Goal: Information Seeking & Learning: Learn about a topic

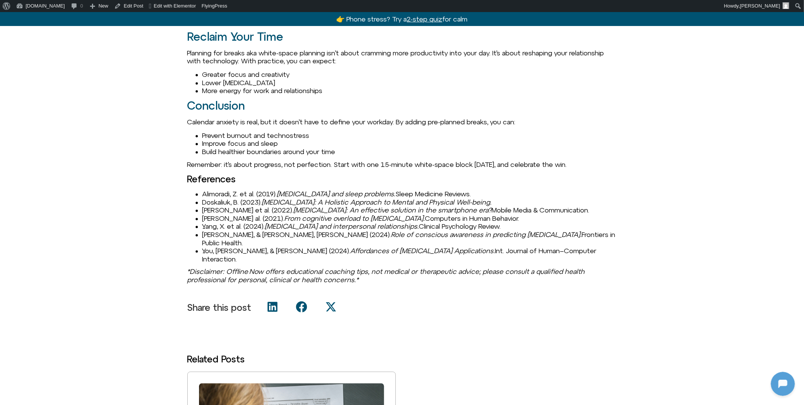
scroll to position [1180, 0]
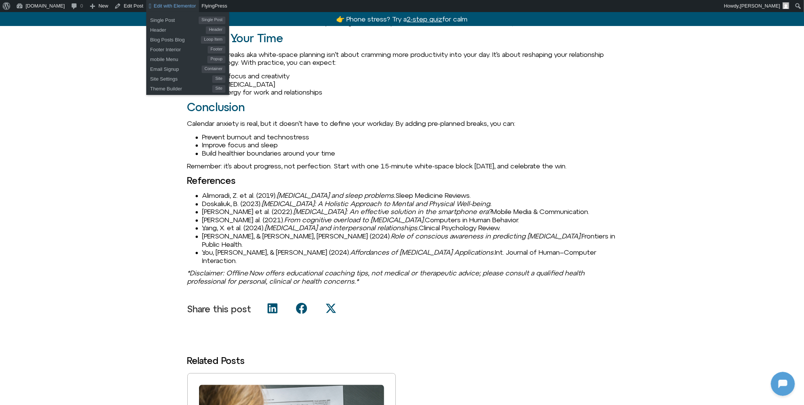
click at [173, 4] on span "Edit with Elementor" at bounding box center [175, 6] width 42 height 6
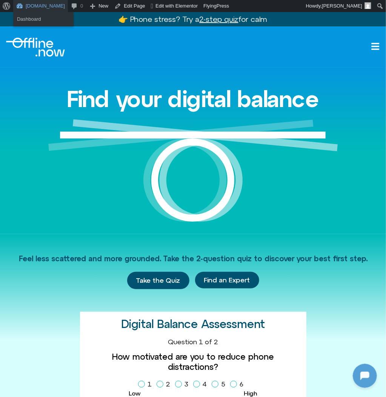
click at [32, 5] on link "[DOMAIN_NAME]" at bounding box center [40, 6] width 55 height 12
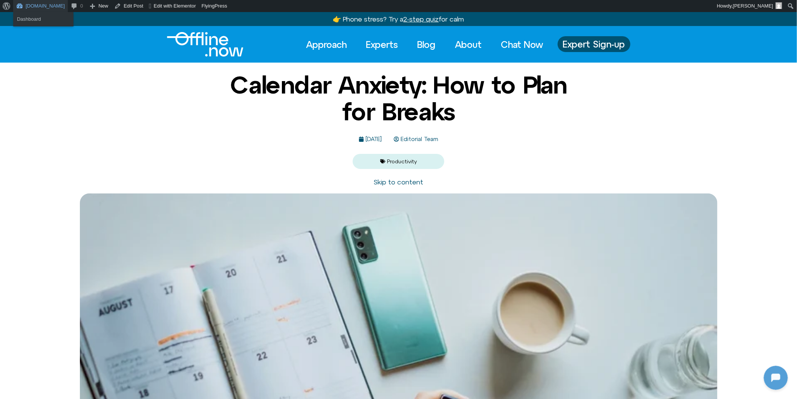
click at [27, 5] on link "[DOMAIN_NAME]" at bounding box center [40, 6] width 55 height 12
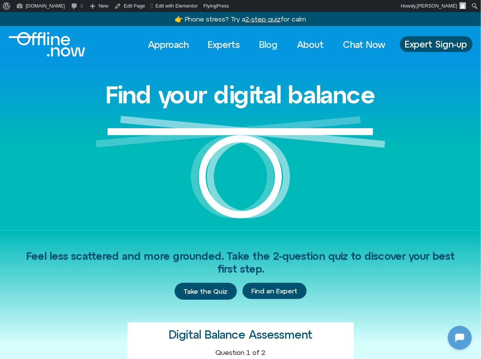
click at [265, 42] on link "Blog" at bounding box center [269, 44] width 32 height 17
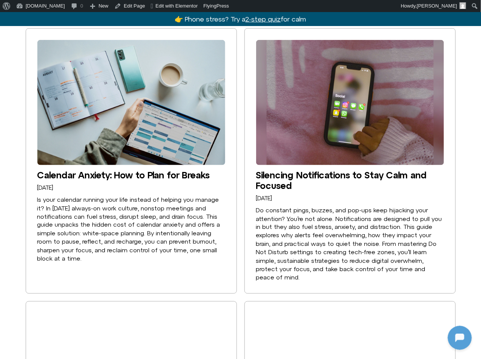
scroll to position [168, 0]
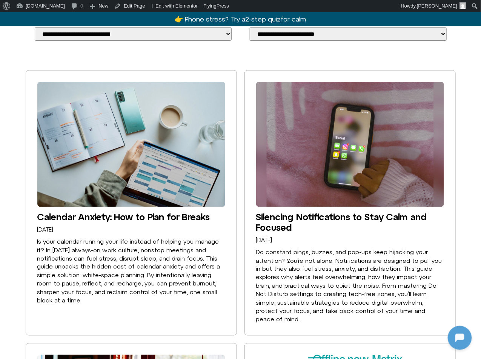
click at [117, 179] on img at bounding box center [131, 144] width 188 height 125
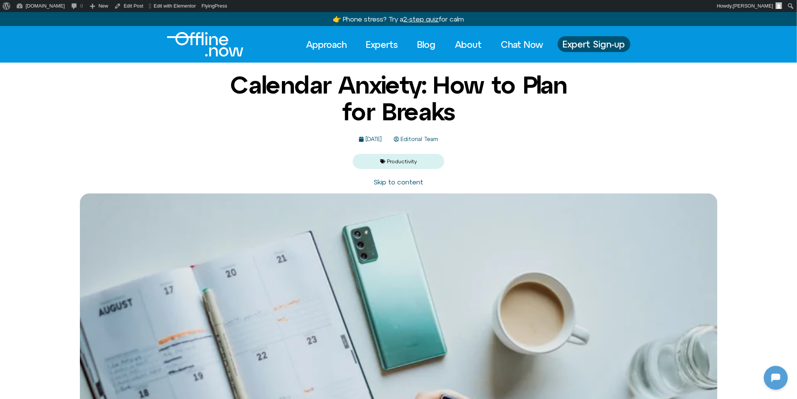
click at [450, 121] on h1 "Calendar Anxiety: How to Plan for Breaks" at bounding box center [399, 98] width 366 height 53
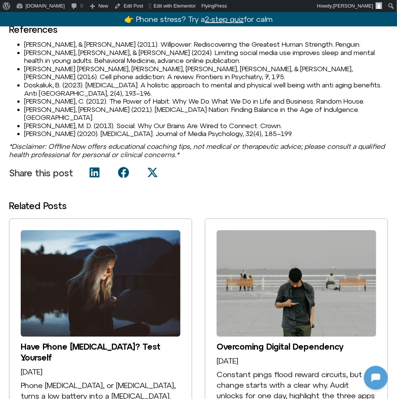
scroll to position [919, 0]
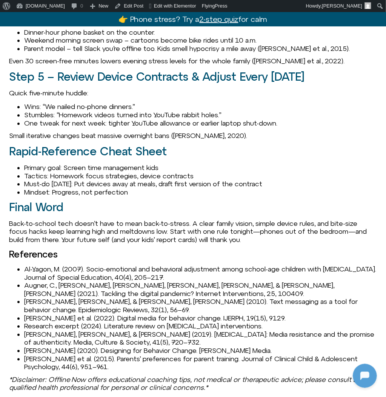
scroll to position [1018, 0]
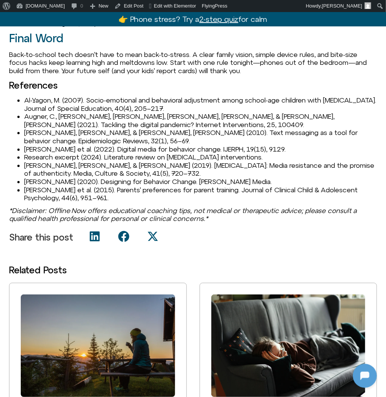
click at [33, 100] on li "Al-Yagon, M. (2007). Socio-emotional and behavioral adjustment among school-age…" at bounding box center [200, 104] width 352 height 16
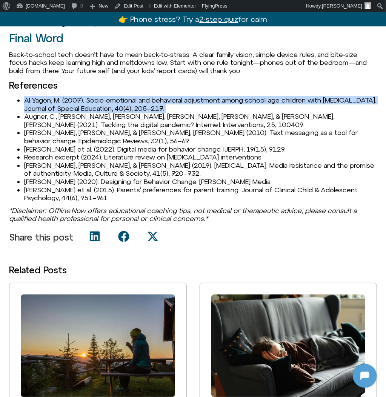
click at [33, 100] on li "Al-Yagon, M. (2007). Socio-emotional and behavioral adjustment among school-age…" at bounding box center [200, 104] width 352 height 16
click at [23, 100] on ul "Al-Yagon, M. (2007). Socio-emotional and behavioral adjustment among school-age…" at bounding box center [192, 149] width 367 height 106
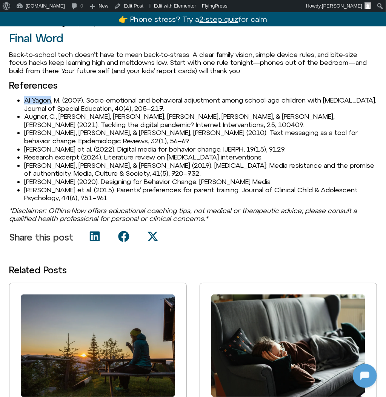
drag, startPoint x: 26, startPoint y: 100, endPoint x: 51, endPoint y: 99, distance: 24.5
click at [51, 99] on li "Al-Yagon, M. (2007). Socio-emotional and behavioral adjustment among school-age…" at bounding box center [200, 104] width 352 height 16
copy li "Al-Yagon"
click at [62, 102] on li "Al-Yagon, M. (2007). Socio-emotional and behavioral adjustment among school-age…" at bounding box center [200, 104] width 352 height 16
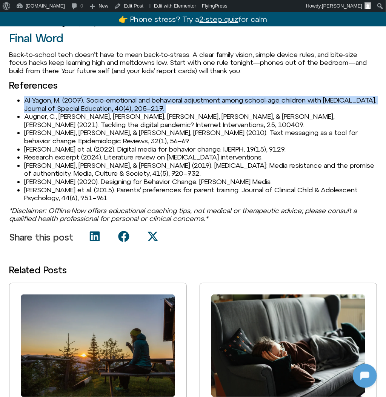
click at [62, 102] on li "Al-Yagon, M. (2007). Socio-emotional and behavioral adjustment among school-age…" at bounding box center [200, 104] width 352 height 16
copy li "Al-Yagon, M. (2007). Socio-emotional and behavioral adjustment among school-age…"
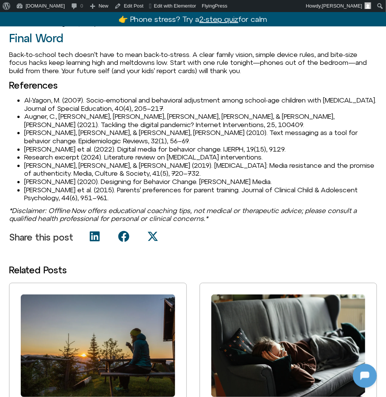
click at [18, 121] on ul "Al-Yagon, M. (2007). Socio-emotional and behavioral adjustment among school-age…" at bounding box center [192, 149] width 367 height 106
click at [39, 118] on li "Augner, C., Brandner, C., Ziegelbauer, J., & Römer, C. (2021). Tackling the dig…" at bounding box center [200, 120] width 352 height 16
copy li "Augner"
click at [58, 115] on li "Augner, C., Brandner, C., Ziegelbauer, J., & Römer, C. (2021). Tackling the dig…" at bounding box center [200, 120] width 352 height 16
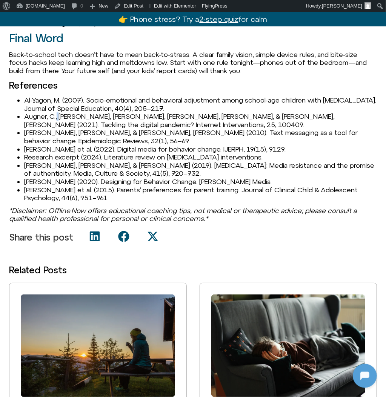
click at [58, 115] on li "Augner, C., Brandner, C., Ziegelbauer, J., & Römer, C. (2021). Tackling the dig…" at bounding box center [200, 120] width 352 height 16
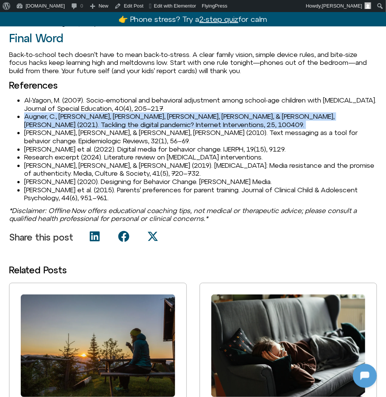
click at [58, 115] on li "Augner, C., Brandner, C., Ziegelbauer, J., & Römer, C. (2021). Tackling the dig…" at bounding box center [200, 120] width 352 height 16
copy li "Augner, C., Brandner, C., Ziegelbauer, J., & Römer, C. (2021). Tackling the dig…"
click at [49, 140] on li "Cole-Lewis, H., & Kershaw, T. (2010). Text messaging as a tool for behavior cha…" at bounding box center [200, 137] width 352 height 16
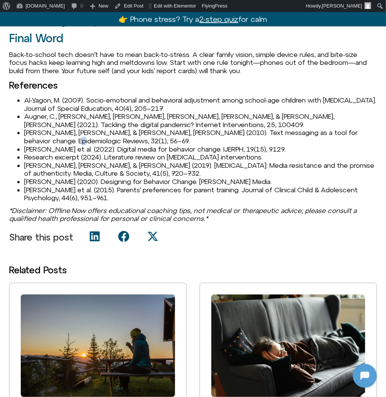
click at [49, 140] on li "Cole-Lewis, H., & Kershaw, T. (2010). Text messaging as a tool for behavior cha…" at bounding box center [200, 137] width 352 height 16
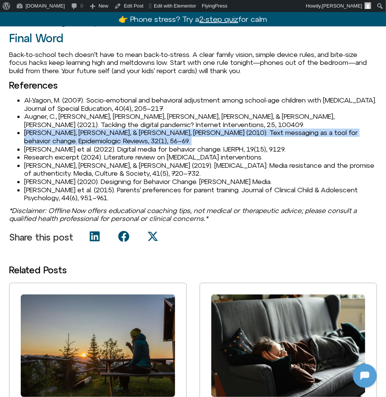
click at [49, 140] on li "Cole-Lewis, H., & Kershaw, T. (2010). Text messaging as a tool for behavior cha…" at bounding box center [200, 137] width 352 height 16
copy li "Cole-Lewis, H., & Kershaw, T. (2010). Text messaging as a tool for behavior cha…"
click at [60, 147] on li "Evans, W. D. et al. (2022). Digital media for behavior change. IJERPH, 19(15), …" at bounding box center [200, 149] width 352 height 8
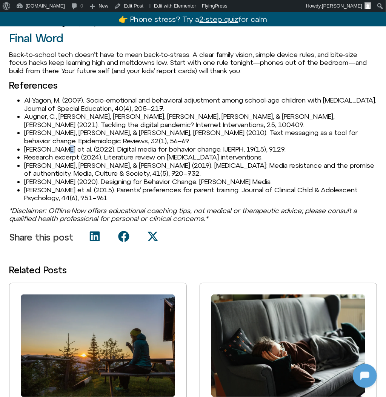
click at [60, 147] on li "Evans, W. D. et al. (2022). Digital media for behavior change. IJERPH, 19(15), …" at bounding box center [200, 149] width 352 height 8
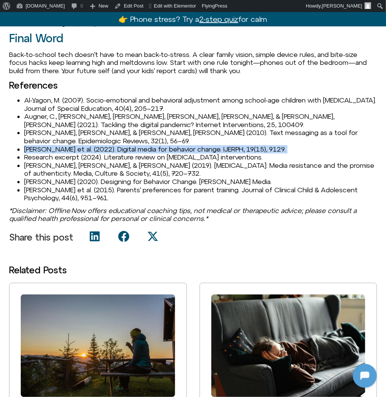
click at [60, 147] on li "Evans, W. D. et al. (2022). Digital media for behavior change. IJERPH, 19(15), …" at bounding box center [200, 149] width 352 height 8
copy li "Evans, W. D. et al. (2022). Digital media for behavior change. IJERPH, 19(15), …"
click at [75, 156] on li "Research excerpt (2024). Literature review on digital detox interventions." at bounding box center [200, 157] width 352 height 8
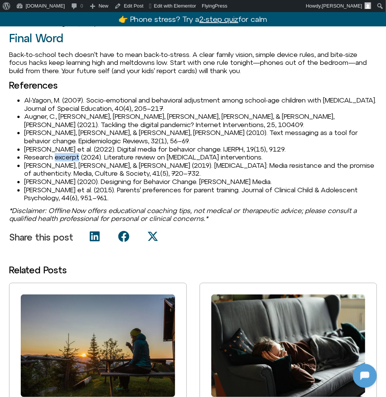
click at [75, 156] on li "Research excerpt (2024). Literature review on digital detox interventions." at bounding box center [200, 157] width 352 height 8
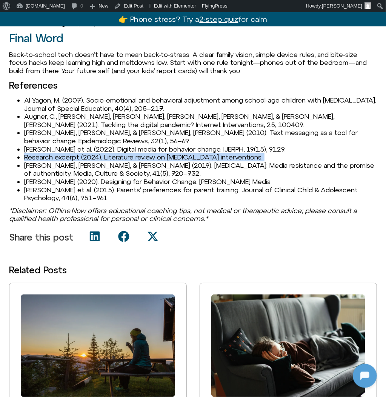
click at [75, 156] on li "Research excerpt (2024). Literature review on digital detox interventions." at bounding box center [200, 157] width 352 height 8
copy li "Research excerpt (2024). Literature review on digital detox interventions."
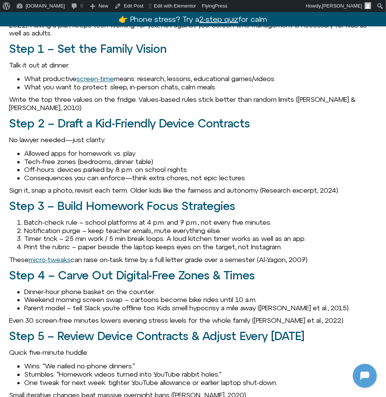
scroll to position [589, 0]
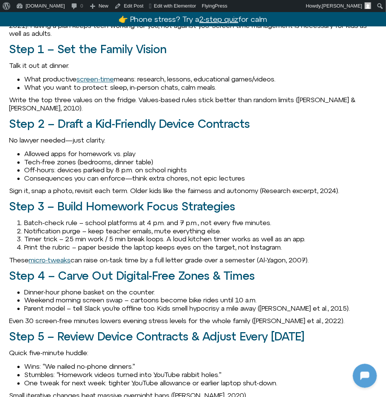
click at [265, 194] on p "Sign it, snap a photo, revisit each term. Older kids like the fairness and auto…" at bounding box center [192, 191] width 367 height 8
click at [167, 4] on span "Edit with Elementor" at bounding box center [175, 6] width 42 height 6
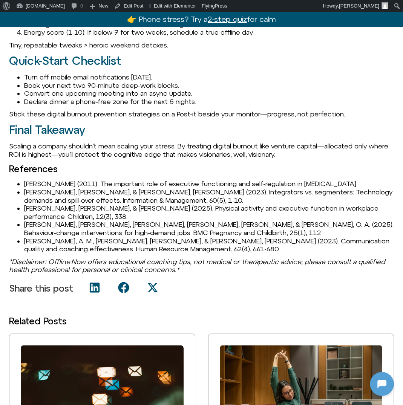
scroll to position [1092, 0]
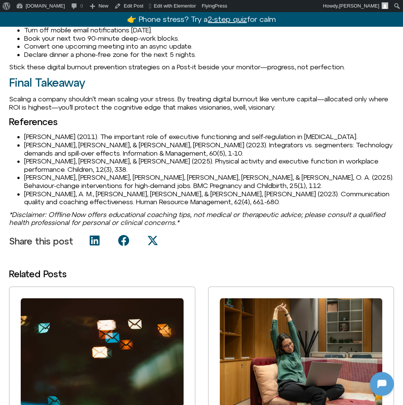
click at [37, 141] on li "Barkley, R. A. (2011). The important role of executive functioning and self-reg…" at bounding box center [209, 137] width 370 height 8
copy li "Barkley"
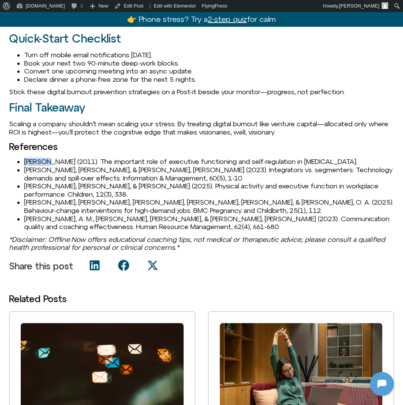
scroll to position [1107, 0]
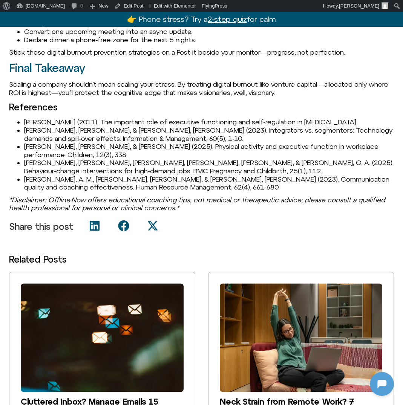
click at [37, 126] on li "Barkley, R. A. (2011). The important role of executive functioning and self-reg…" at bounding box center [209, 122] width 370 height 8
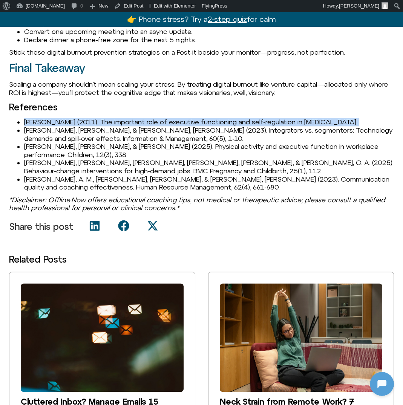
click at [37, 126] on li "Barkley, R. A. (2011). The important role of executive functioning and self-reg…" at bounding box center [209, 122] width 370 height 8
copy li "Barkley, R. A. (2011). The important role of executive functioning and self-reg…"
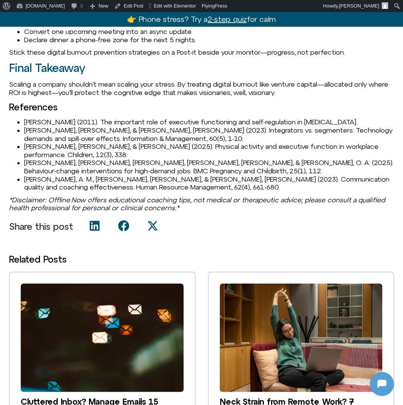
click at [64, 126] on li "Barkley, R. A. (2011). The important role of executive functioning and self-reg…" at bounding box center [209, 122] width 370 height 8
drag, startPoint x: 64, startPoint y: 138, endPoint x: 21, endPoint y: 137, distance: 42.6
click at [21, 137] on ul "Barkley, R. A. (2011). The important role of executive functioning and self-reg…" at bounding box center [201, 154] width 385 height 73
copy li "Barkley, R. A."
click at [41, 142] on li "Becker, J., & Lanzl, J. (2023). Integrators vs. segmenters: Technology demands …" at bounding box center [209, 134] width 370 height 16
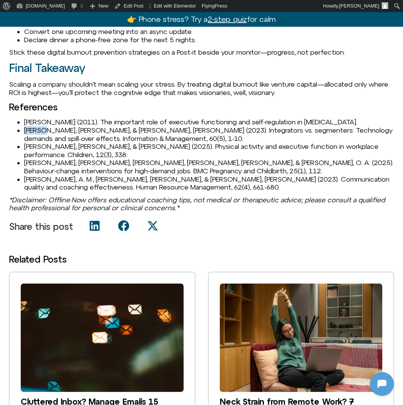
click at [41, 142] on li "Becker, J., & Lanzl, J. (2023). Integrators vs. segmenters: Technology demands …" at bounding box center [209, 134] width 370 height 16
copy li "Becker"
drag, startPoint x: 77, startPoint y: 162, endPoint x: 22, endPoint y: 162, distance: 55.0
click at [22, 162] on ul "Barkley, R. A. (2011). The important role of executive functioning and self-reg…" at bounding box center [201, 154] width 385 height 73
copy li "Martín-Rodríguez"
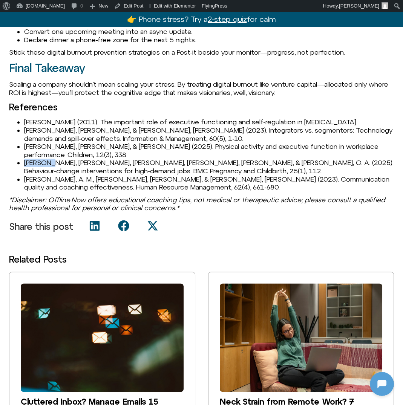
drag, startPoint x: 25, startPoint y: 176, endPoint x: 54, endPoint y: 176, distance: 29.0
click at [54, 175] on li "O’Connor, C. M., Hanlon, M., Burke, S., & O’Brien, O. A. (2025). Behaviour-chan…" at bounding box center [209, 167] width 370 height 16
copy li "O’Connor"
click at [147, 175] on li "O’Connor, C. M., Hanlon, M., Burke, S., & O’Brien, O. A. (2025). Behaviour-chan…" at bounding box center [209, 167] width 370 height 16
drag, startPoint x: 148, startPoint y: 179, endPoint x: 171, endPoint y: 178, distance: 22.6
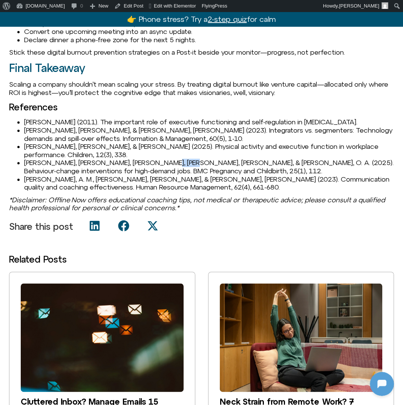
click at [171, 175] on li "O’Connor, C. M., Hanlon, M., Burke, S., & O’Brien, O. A. (2025). Behaviour-chan…" at bounding box center [209, 167] width 370 height 16
copy li "O’Brien"
click at [133, 175] on li "O’Connor, C. M., Hanlon, M., Burke, S., & O’Brien, O. A. (2025). Behaviour-chan…" at bounding box center [209, 167] width 370 height 16
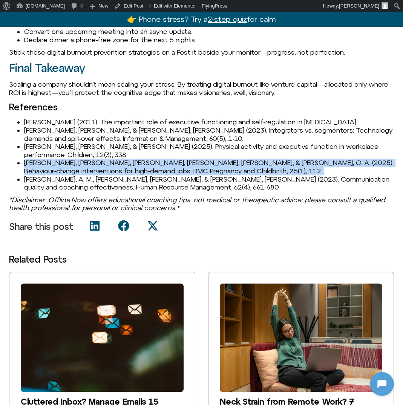
click at [133, 175] on li "O’Connor, C. M., Hanlon, M., Burke, S., & O’Brien, O. A. (2025). Behaviour-chan…" at bounding box center [209, 167] width 370 height 16
copy li "O’Connor, C. M., Hanlon, M., Burke, S., & O’Brien, O. A. (2025). Behaviour-chan…"
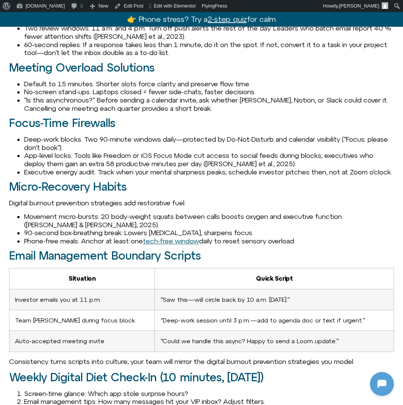
scroll to position [658, 0]
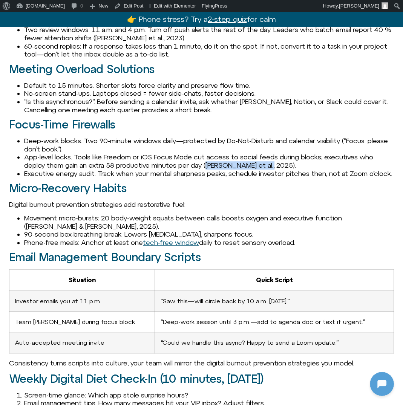
drag, startPoint x: 213, startPoint y: 173, endPoint x: 279, endPoint y: 170, distance: 65.7
click at [279, 169] on li "App-level locks. Tools like Freedom or iOS Focus Mode cut access to social feed…" at bounding box center [209, 161] width 370 height 16
copy li "O’Connor et al., 2025"
click at [154, 7] on span "Edit with Elementor" at bounding box center [175, 6] width 42 height 6
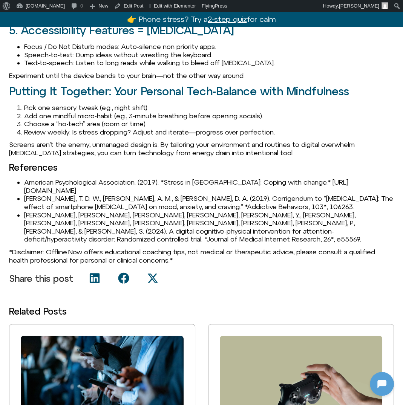
scroll to position [927, 0]
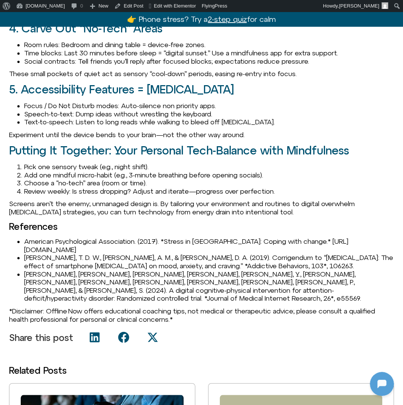
click at [67, 237] on li "American Psychological Association. (2017). *Stress in [GEOGRAPHIC_DATA]: Copin…" at bounding box center [209, 245] width 370 height 16
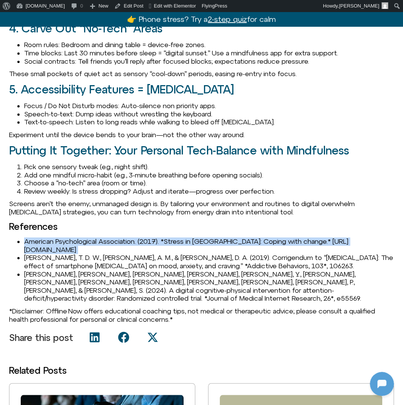
click at [67, 237] on li "American Psychological Association. (2017). *Stress in [GEOGRAPHIC_DATA]: Copin…" at bounding box center [209, 245] width 370 height 16
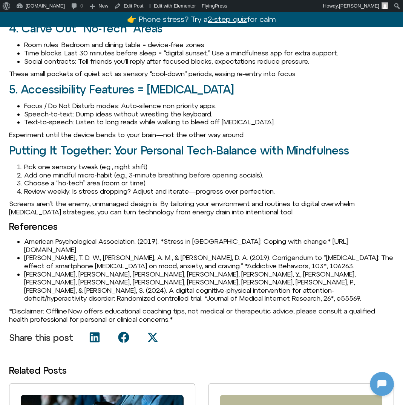
click at [204, 237] on li "American Psychological Association. (2017). *Stress in [GEOGRAPHIC_DATA]: Copin…" at bounding box center [209, 245] width 370 height 16
drag, startPoint x: 169, startPoint y: 200, endPoint x: 289, endPoint y: 200, distance: 120.6
click at [289, 237] on li "American Psychological Association. (2017). *Stress in [GEOGRAPHIC_DATA]: Copin…" at bounding box center [209, 245] width 370 height 16
copy li "Stress in [GEOGRAPHIC_DATA]: Coping with change"
click at [48, 254] on li "[PERSON_NAME], T. D. W., [PERSON_NAME], A. M., & [PERSON_NAME], D. A. (2019). C…" at bounding box center [209, 262] width 370 height 16
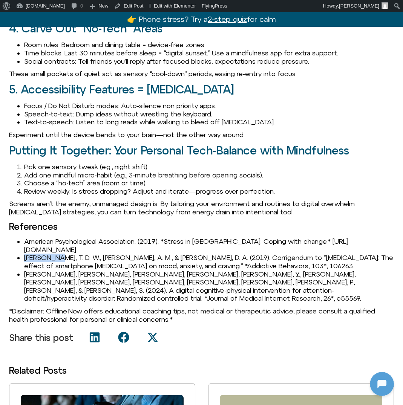
click at [48, 254] on li "[PERSON_NAME], T. D. W., [PERSON_NAME], A. M., & [PERSON_NAME], D. A. (2019). C…" at bounding box center [209, 262] width 370 height 16
copy li "[PERSON_NAME]"
click at [30, 270] on li "Zhao, L., Agazzi, H., Du, Y., Meng, H., Maku, R., Li, K., Aspinall, P., Garvan,…" at bounding box center [209, 286] width 370 height 32
copy li "Zhao"
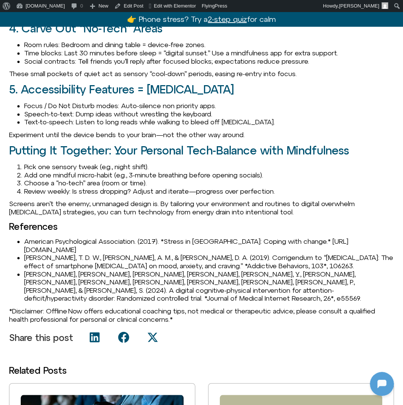
click at [51, 270] on li "Zhao, L., Agazzi, H., Du, Y., Meng, H., Maku, R., Li, K., Aspinall, P., Garvan,…" at bounding box center [209, 286] width 370 height 32
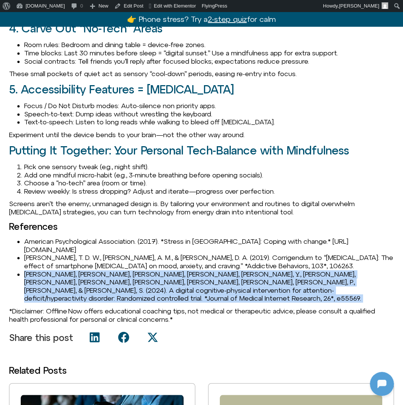
click at [51, 270] on li "Zhao, L., Agazzi, H., Du, Y., Meng, H., Maku, R., Li, K., Aspinall, P., Garvan,…" at bounding box center [209, 286] width 370 height 32
copy li "Zhao, L., Agazzi, H., Du, Y., Meng, H., Maku, R., Li, K., Aspinall, P., Garvan,…"
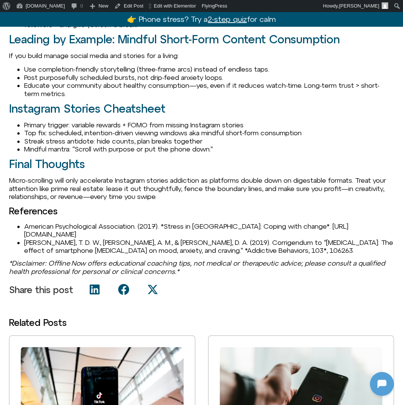
scroll to position [908, 0]
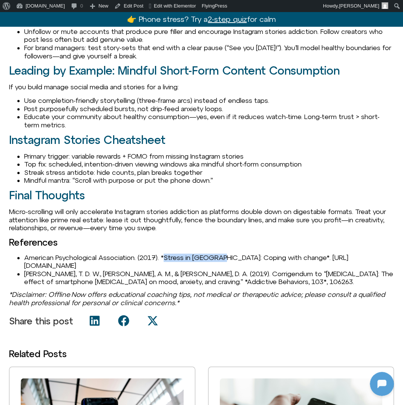
drag, startPoint x: 168, startPoint y: 258, endPoint x: 224, endPoint y: 258, distance: 55.8
click at [224, 258] on li "American Psychological Association. (2017). *Stress in America: Coping with cha…" at bounding box center [209, 262] width 370 height 16
copy li "Stress in America:"
click at [107, 257] on li "American Psychological Association. (2017). *Stress in America: Coping with cha…" at bounding box center [209, 262] width 370 height 16
click at [44, 278] on li "Wilcockson, T. D. W., Osborne, A. M., & Ellis, D. A. (2019). Corrigendum to “Di…" at bounding box center [209, 278] width 370 height 16
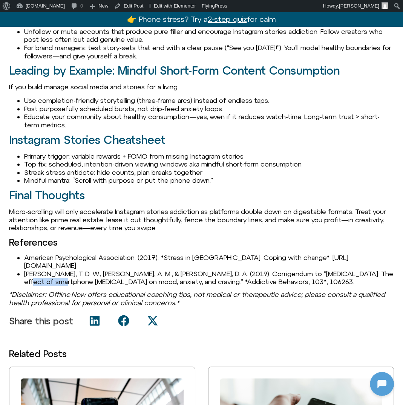
click at [44, 278] on li "Wilcockson, T. D. W., Osborne, A. M., & Ellis, D. A. (2019). Corrigendum to “Di…" at bounding box center [209, 278] width 370 height 16
click at [44, 277] on li "Wilcockson, T. D. W., Osborne, A. M., & Ellis, D. A. (2019). Corrigendum to “Di…" at bounding box center [209, 278] width 370 height 16
copy li "Wilcockson"
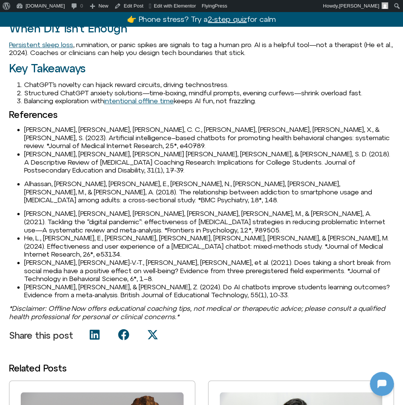
scroll to position [884, 0]
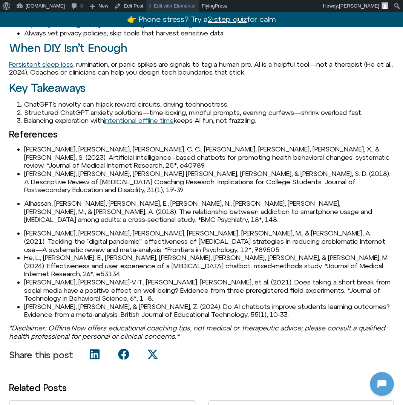
click at [160, 6] on span "Edit with Elementor" at bounding box center [175, 6] width 42 height 6
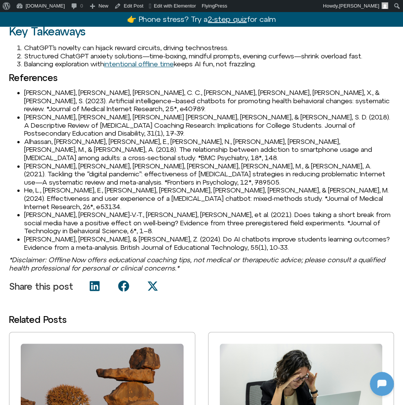
scroll to position [937, 0]
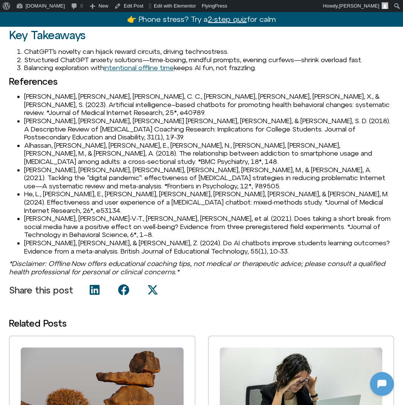
click at [41, 141] on span "Alhassan, [PERSON_NAME], [PERSON_NAME], E., [PERSON_NAME], N., [PERSON_NAME], […" at bounding box center [198, 153] width 348 height 24
click at [41, 141] on span "Alhassan, A., Alqadhib, E., Taha, N., Alahmari, R., Salam, M., & Almutairi, A. …" at bounding box center [198, 153] width 348 height 24
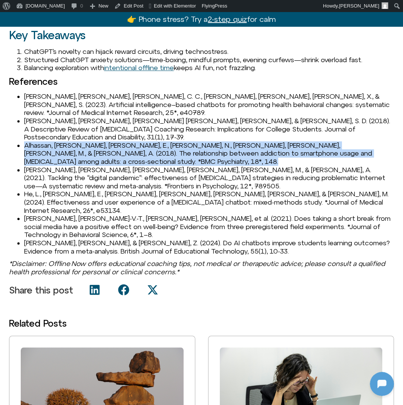
click at [41, 141] on span "Alhassan, A., Alqadhib, E., Taha, N., Alahmari, R., Salam, M., & Almutairi, A. …" at bounding box center [198, 153] width 348 height 24
copy span "Alhassan, A., Alqadhib, E., Taha, N., Alahmari, R., Salam, M., & Almutairi, A. …"
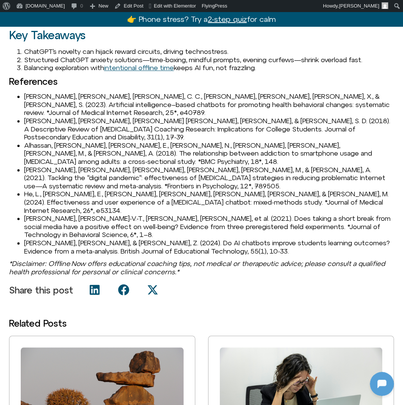
click at [37, 166] on span "Augner, C., Schütz, E., Frühwirth, M., & Spielberger, A. (2021). Tackling the “…" at bounding box center [204, 178] width 361 height 24
copy span "Augner"
click at [47, 166] on span "Augner, C., Schütz, E., Frühwirth, M., & Spielberger, A. (2021). Tackling the “…" at bounding box center [204, 178] width 361 height 24
drag, startPoint x: 217, startPoint y: 160, endPoint x: 367, endPoint y: 159, distance: 150.0
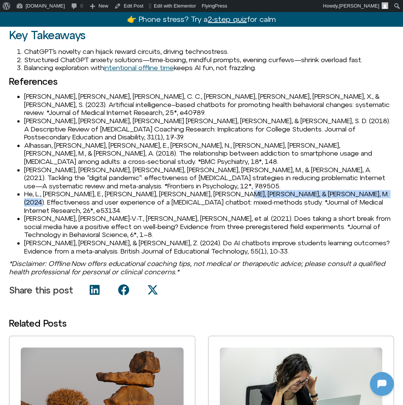
click at [367, 190] on span "He, L., Basar, E., Krahmer, E., Wiers, R., & Antheunis, M. (2024). Effectivenes…" at bounding box center [206, 202] width 364 height 24
drag, startPoint x: 368, startPoint y: 160, endPoint x: 274, endPoint y: 161, distance: 93.8
click at [274, 190] on span "He, L., Basar, E., Krahmer, E., Wiers, R., & Antheunis, M. (2024). Effectivenes…" at bounding box center [206, 202] width 364 height 24
copy span "user experience of a smoking"
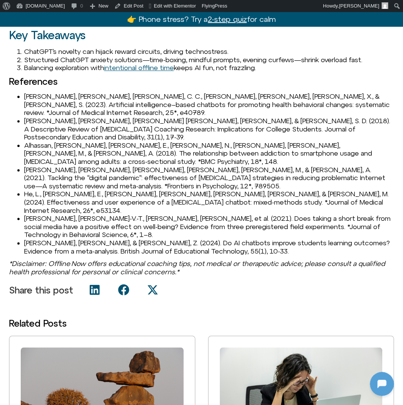
click at [90, 190] on span "He, L., Basar, E., Krahmer, E., Wiers, R., & Antheunis, M. (2024). Effectivenes…" at bounding box center [206, 202] width 364 height 24
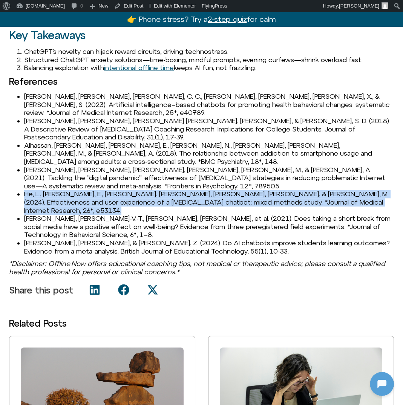
click at [90, 190] on span "He, L., Basar, E., Krahmer, E., Wiers, R., & Antheunis, M. (2024). Effectivenes…" at bounding box center [206, 202] width 364 height 24
copy span "He, L., Basar, E., Krahmer, E., Wiers, R., & Antheunis, M. (2024). Effectivenes…"
click at [46, 214] on span "Przybylski, A. K., Nguyen, T.-V.-T., Law, W., et al. (2021). Does taking a shor…" at bounding box center [207, 226] width 366 height 24
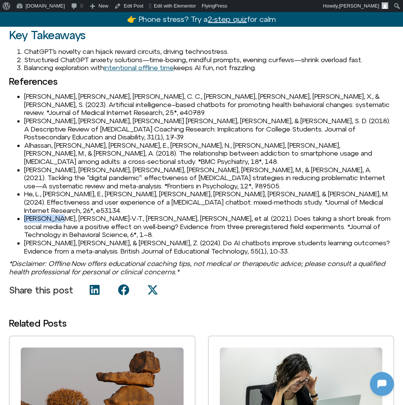
click at [46, 214] on span "Przybylski, A. K., Nguyen, T.-V.-T., Law, W., et al. (2021). Does taking a shor…" at bounding box center [207, 226] width 366 height 24
copy span "[PERSON_NAME]"
click at [31, 239] on span "Wu, R., & Yu, Z. (2024). Do AI chatbots improve students learning outcomes? Evi…" at bounding box center [207, 247] width 366 height 16
copy span "Wu"
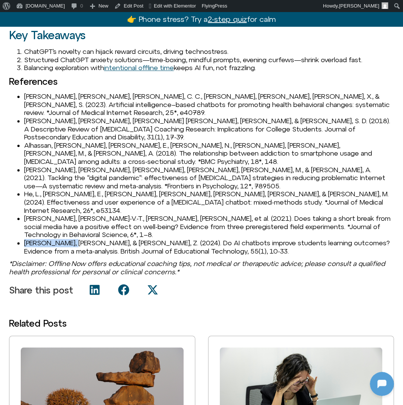
drag, startPoint x: 66, startPoint y: 202, endPoint x: 25, endPoint y: 200, distance: 41.1
click at [25, 239] on span "Wu, R., & Yu, Z. (2024). Do AI chatbots improve students learning outcomes? Evi…" at bounding box center [207, 247] width 366 height 16
copy span "Wu, R., & Yu, Z"
click at [69, 239] on span "Wu, R., & Yu, Z. (2024). Do AI chatbots improve students learning outcomes? Evi…" at bounding box center [207, 247] width 366 height 16
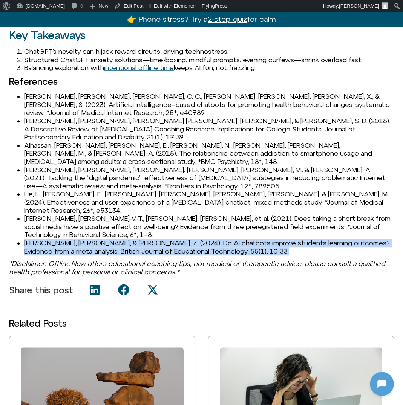
click at [69, 239] on span "Wu, R., & Yu, Z. (2024). Do AI chatbots improve students learning outcomes? Evi…" at bounding box center [207, 247] width 366 height 16
copy div "Wu, R., & Yu, Z. (2024). Do AI chatbots improve students learning outcomes? Evi…"
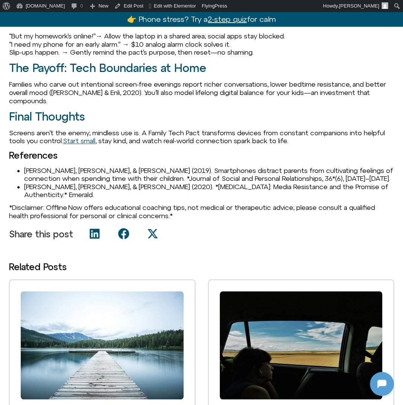
scroll to position [891, 0]
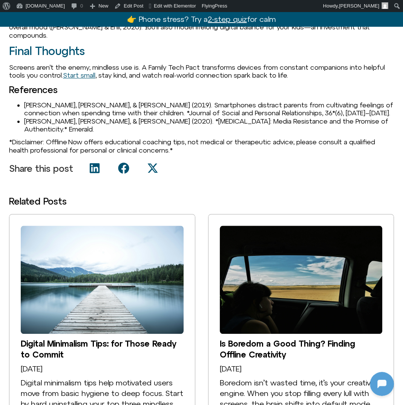
click at [39, 104] on li "Kushlev, K., & Dunn, E. W. (2019). Smartphones distract parents from cultivatin…" at bounding box center [209, 109] width 370 height 16
click at [46, 105] on li "Kushlev, K., & Dunn, E. W. (2019). Smartphones distract parents from cultivatin…" at bounding box center [209, 109] width 370 height 16
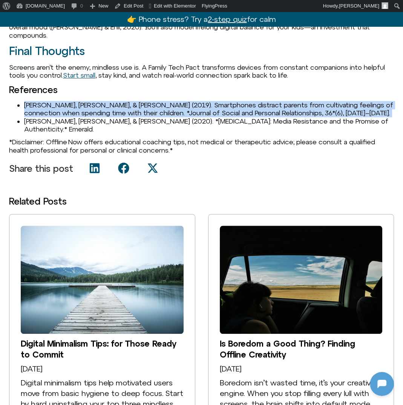
click at [46, 105] on li "Kushlev, K., & Dunn, E. W. (2019). Smartphones distract parents from cultivatin…" at bounding box center [209, 109] width 370 height 16
click at [36, 119] on li "Syvertsen, T., & Enli, G. (2020). *Digital Detox: Media Resistance and the Prom…" at bounding box center [209, 125] width 370 height 16
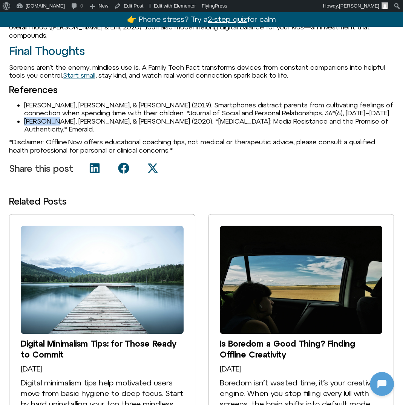
click at [36, 119] on li "Syvertsen, T., & Enli, G. (2020). *Digital Detox: Media Resistance and the Prom…" at bounding box center [209, 125] width 370 height 16
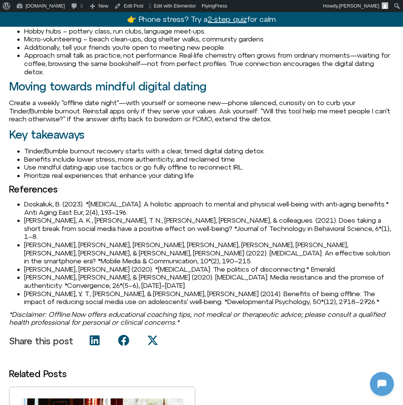
scroll to position [838, 0]
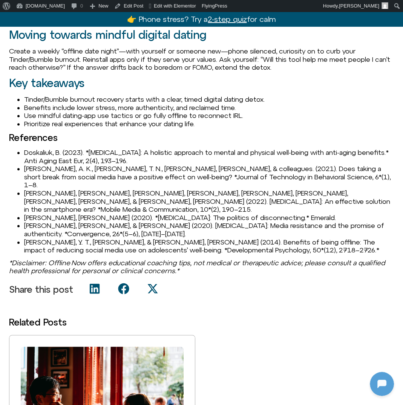
click at [43, 161] on li "Doskaliuk, B. (2023). *[MEDICAL_DATA]: A holistic approach to mental and physic…" at bounding box center [209, 156] width 370 height 16
click at [31, 178] on li "[PERSON_NAME], A. K., [PERSON_NAME], T. N., [PERSON_NAME], [PERSON_NAME], & col…" at bounding box center [209, 177] width 370 height 24
copy li "[PERSON_NAME]"
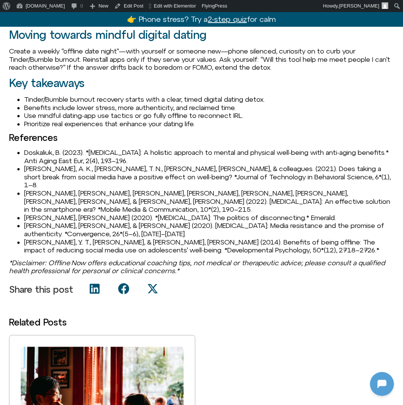
click at [28, 192] on li "[PERSON_NAME], [PERSON_NAME], [PERSON_NAME], [PERSON_NAME], [PERSON_NAME], [PER…" at bounding box center [209, 201] width 370 height 24
copy li "[PERSON_NAME]"
click at [48, 214] on li "[PERSON_NAME], [PERSON_NAME] (2020). *[MEDICAL_DATA]: The politics of disconnec…" at bounding box center [209, 218] width 370 height 8
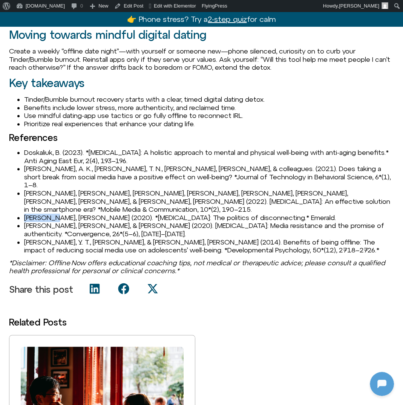
copy li "[PERSON_NAME]"
click at [26, 238] on li "[PERSON_NAME], Y. T., [PERSON_NAME], & [PERSON_NAME], [PERSON_NAME] (2014). Ben…" at bounding box center [209, 246] width 370 height 16
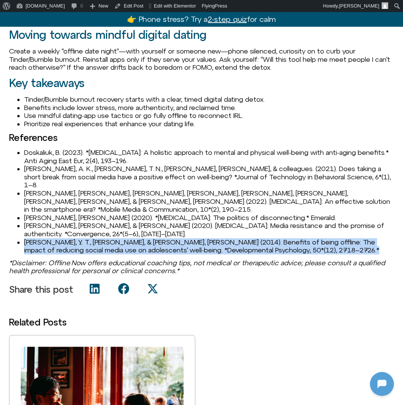
click at [26, 238] on li "[PERSON_NAME], Y. T., [PERSON_NAME], & [PERSON_NAME], [PERSON_NAME] (2014). Ben…" at bounding box center [209, 246] width 370 height 16
copy li "[PERSON_NAME], Y. T., [PERSON_NAME], & [PERSON_NAME], [PERSON_NAME] (2014). Ben…"
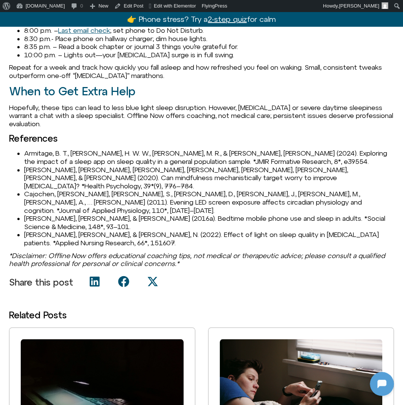
scroll to position [850, 0]
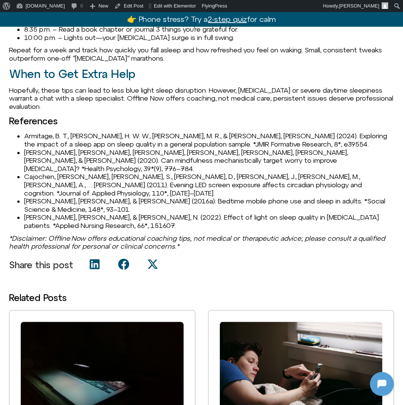
click at [43, 144] on li "Armitage, B. T., [PERSON_NAME], H. W. W., [PERSON_NAME], M. R., & [PERSON_NAME]…" at bounding box center [209, 140] width 370 height 16
copy li "Armitage"
click at [80, 140] on li "Armitage, B. T., [PERSON_NAME], H. W. W., [PERSON_NAME], M. R., & [PERSON_NAME]…" at bounding box center [209, 140] width 370 height 16
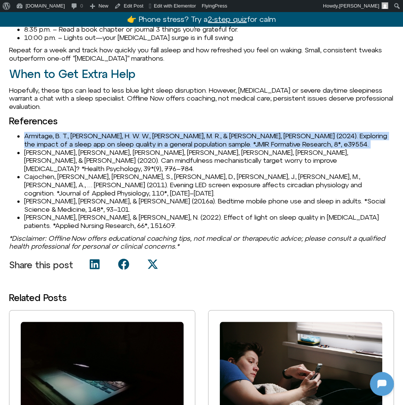
click at [80, 140] on li "Armitage, B. T., [PERSON_NAME], H. W. W., [PERSON_NAME], M. R., & [PERSON_NAME]…" at bounding box center [209, 140] width 370 height 16
copy li "Armitage, B. T., [PERSON_NAME], H. W. W., [PERSON_NAME], M. R., & [PERSON_NAME]…"
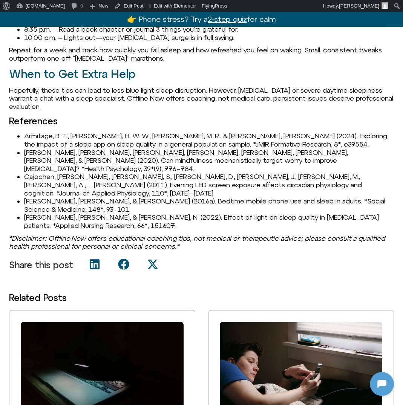
click at [34, 161] on li "[PERSON_NAME], [PERSON_NAME], [PERSON_NAME], [PERSON_NAME], [PERSON_NAME], [PER…" at bounding box center [209, 160] width 370 height 24
copy li "[PERSON_NAME]"
click at [59, 168] on li "[PERSON_NAME], [PERSON_NAME], [PERSON_NAME], [PERSON_NAME], [PERSON_NAME], [PER…" at bounding box center [209, 160] width 370 height 24
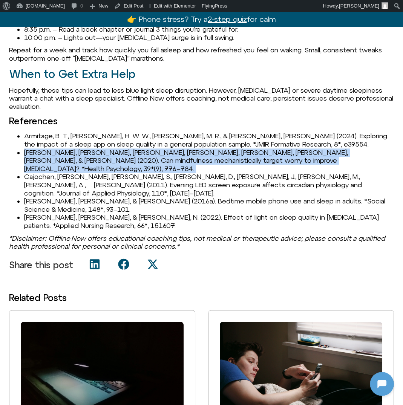
click at [59, 168] on li "[PERSON_NAME], [PERSON_NAME], [PERSON_NAME], [PERSON_NAME], [PERSON_NAME], [PER…" at bounding box center [209, 160] width 370 height 24
copy li "[PERSON_NAME], [PERSON_NAME], [PERSON_NAME], [PERSON_NAME], [PERSON_NAME], [PER…"
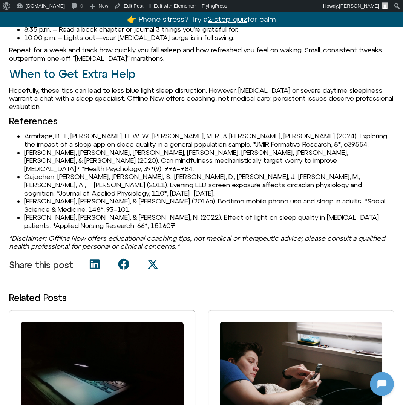
click at [31, 177] on li "Cajochen, [PERSON_NAME], [PERSON_NAME], S., [PERSON_NAME], D., [PERSON_NAME], J…" at bounding box center [209, 185] width 370 height 24
copy li "Cajochen"
click at [36, 197] on li "[PERSON_NAME], [PERSON_NAME], & [PERSON_NAME] (2016a). Bedtime mobile phone use…" at bounding box center [209, 205] width 370 height 16
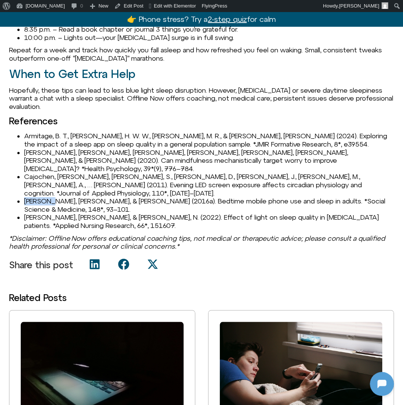
copy li "Exelmans"
click at [34, 213] on li "[PERSON_NAME], [PERSON_NAME], & [PERSON_NAME], N. (2022). Effect of light on sl…" at bounding box center [209, 221] width 370 height 16
copy li "Pamuk"
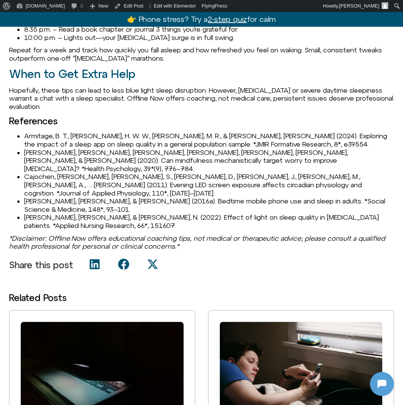
click at [68, 213] on li "[PERSON_NAME], [PERSON_NAME], & [PERSON_NAME], N. (2022). Effect of light on sl…" at bounding box center [209, 221] width 370 height 16
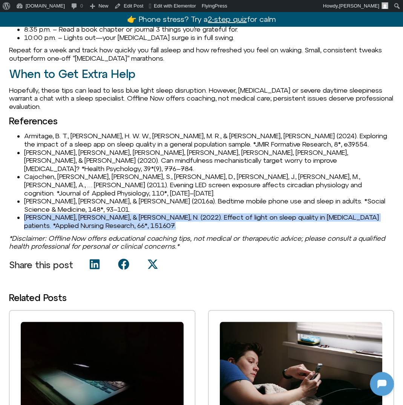
click at [68, 213] on li "[PERSON_NAME], [PERSON_NAME], & [PERSON_NAME], N. (2022). Effect of light on sl…" at bounding box center [209, 221] width 370 height 16
copy li "[PERSON_NAME], [PERSON_NAME], & [PERSON_NAME], N. (2022). Effect of light on sl…"
